Goal: Navigation & Orientation: Understand site structure

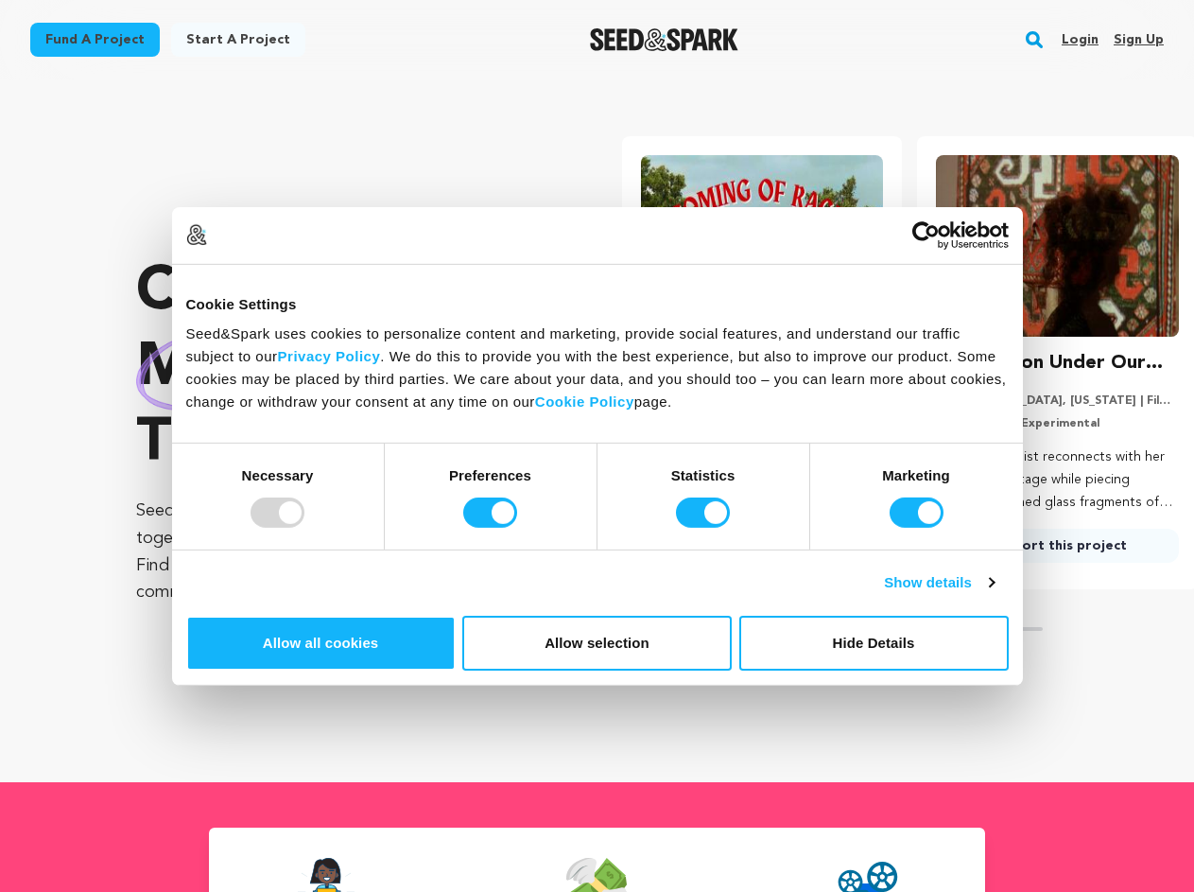
click at [304, 528] on div at bounding box center [278, 512] width 54 height 30
click at [517, 528] on input "Preferences" at bounding box center [490, 512] width 54 height 30
checkbox input "false"
click at [705, 528] on input "Statistics" at bounding box center [703, 512] width 54 height 30
checkbox input "false"
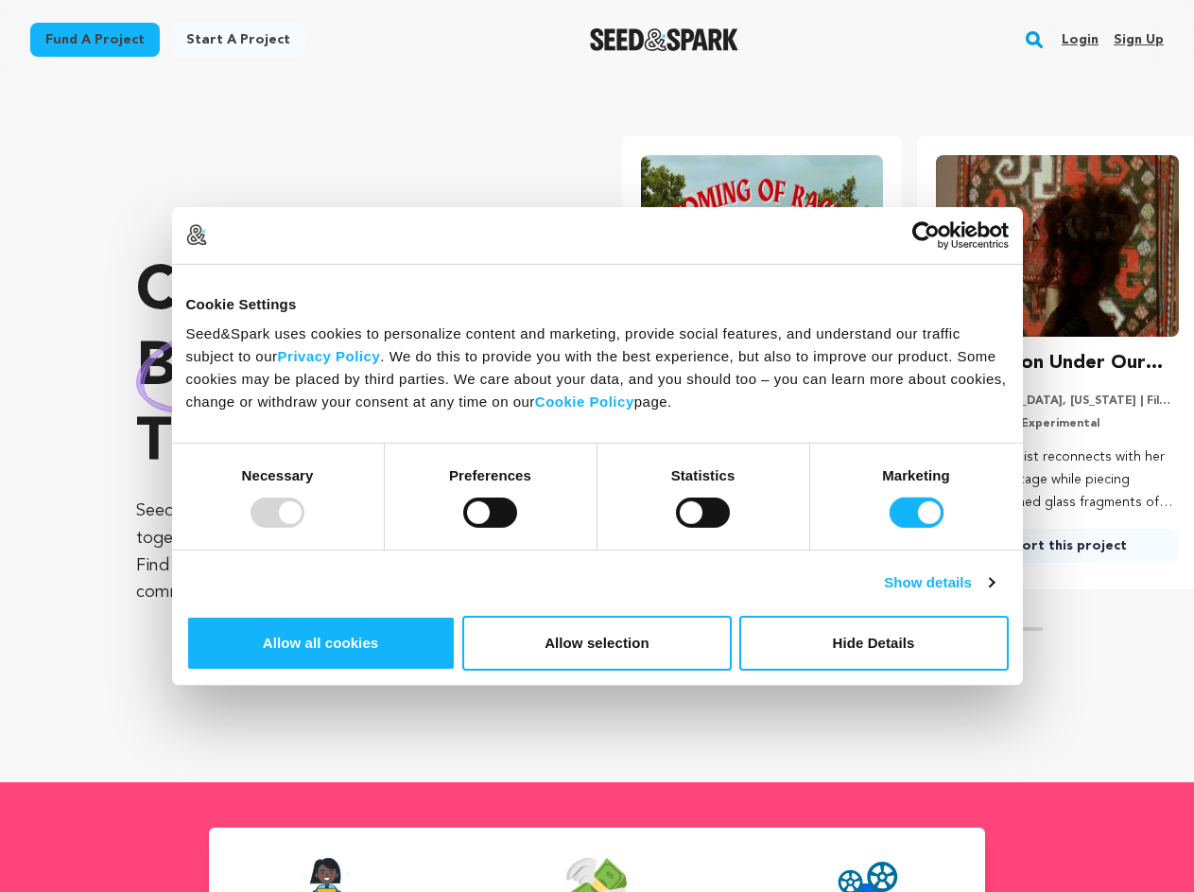
click at [890, 528] on input "Marketing" at bounding box center [917, 512] width 54 height 30
click at [994, 594] on link "Show details" at bounding box center [939, 582] width 110 height 23
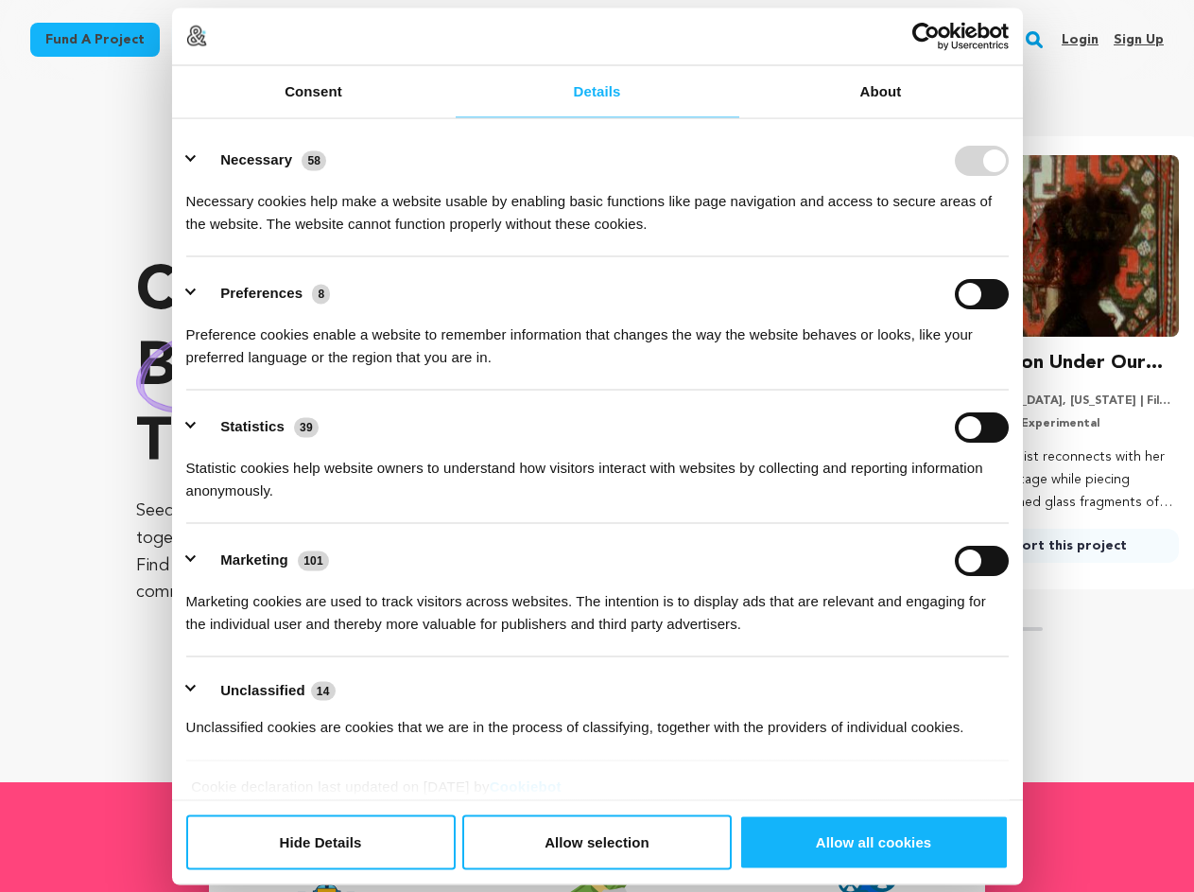
click at [1023, 117] on link "About" at bounding box center [881, 91] width 284 height 52
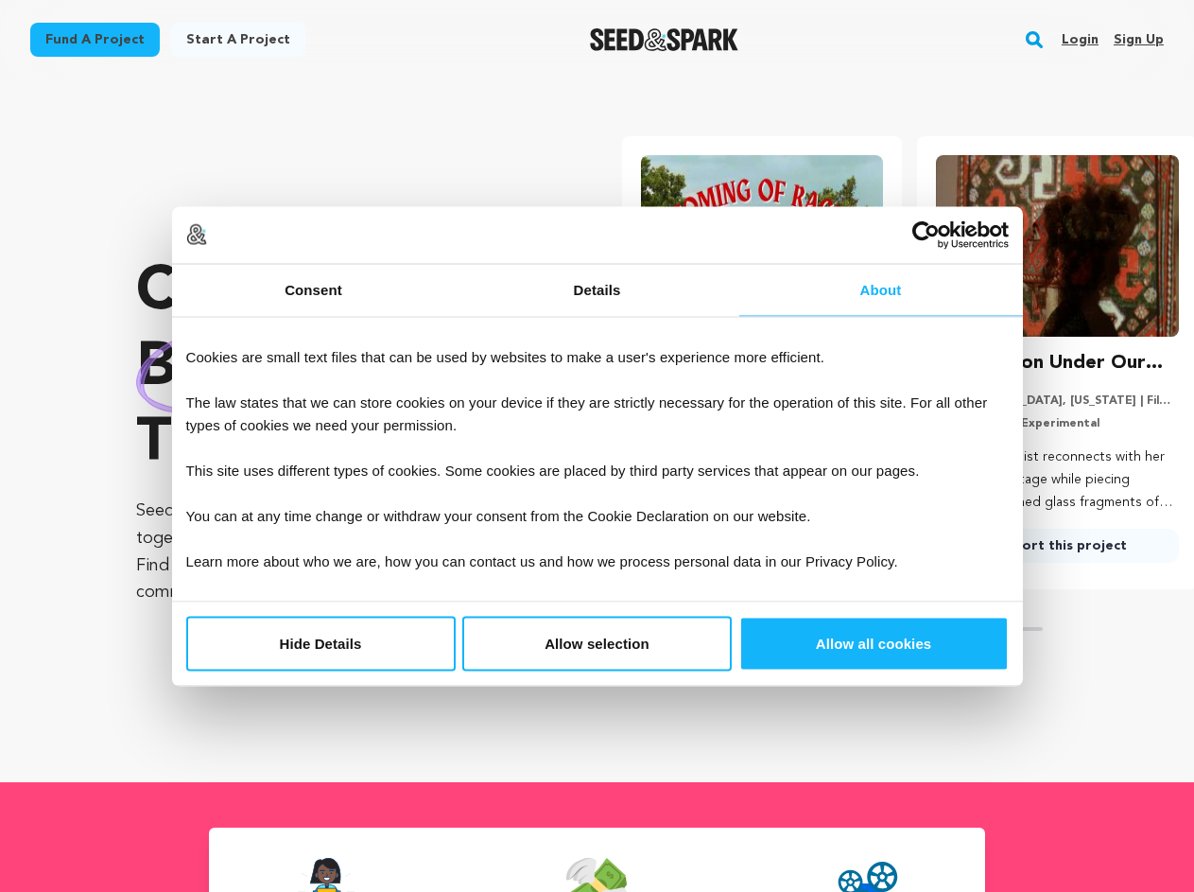
click at [1045, 706] on div "Crowdfunding books that matter . Seed&Spark is where creators and audiences wor…" at bounding box center [665, 430] width 1058 height 627
click at [1045, 768] on section "Crowdfunding books that matter . Seed&Spark is where creators and audiences wor…" at bounding box center [665, 430] width 1058 height 702
click at [1038, 40] on rect "button" at bounding box center [1034, 39] width 23 height 23
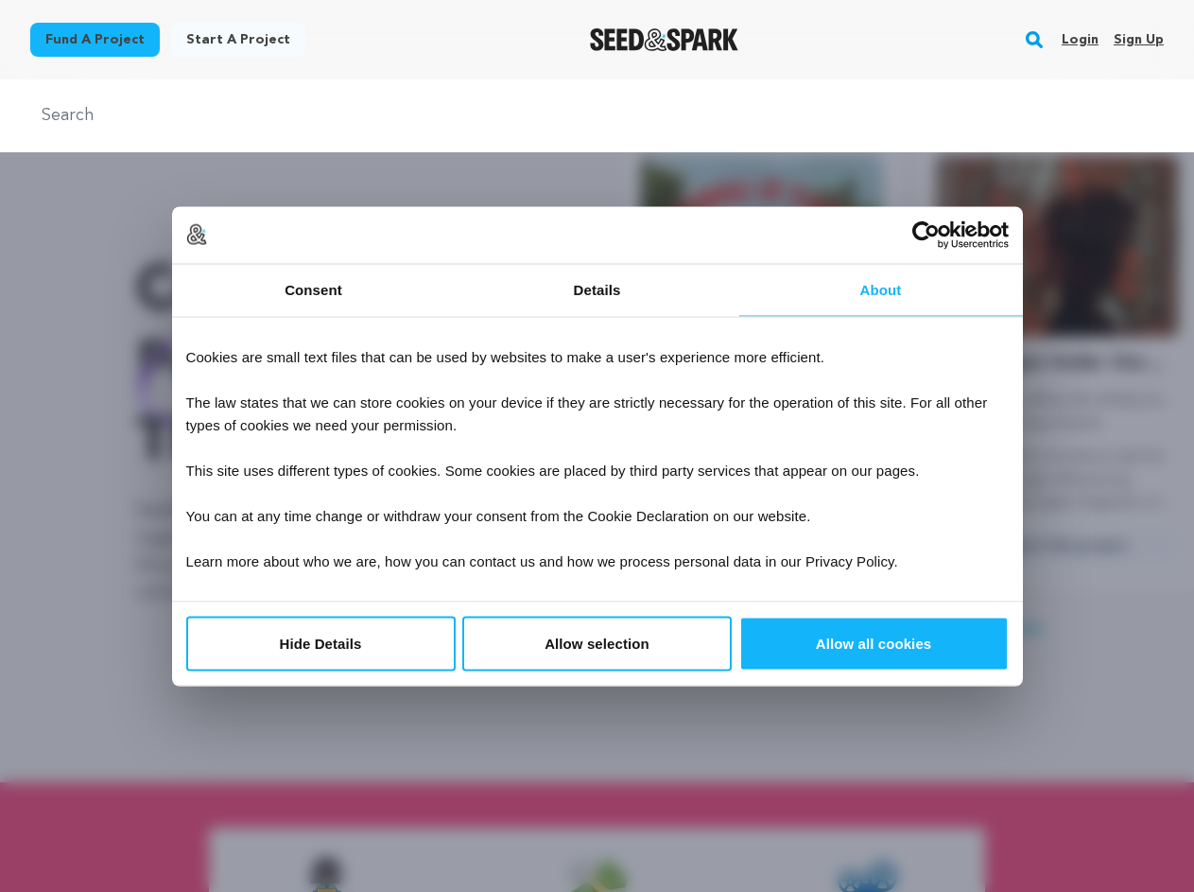
scroll to position [0, 311]
